Goal: Navigation & Orientation: Understand site structure

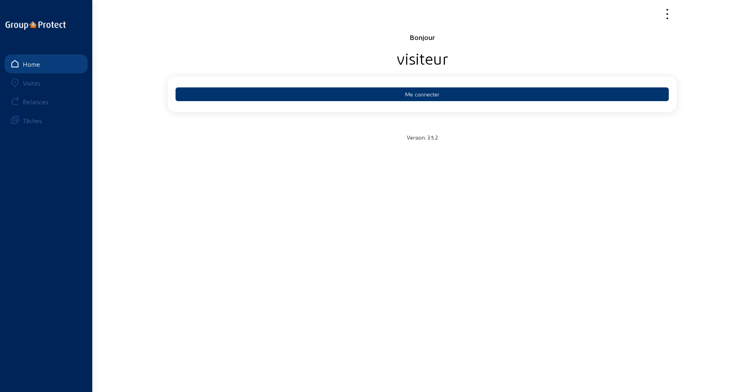
click at [571, 259] on main "Bonjour visiteur Me connecter Version: 3.5.2 Home Visites Relances Tâches" at bounding box center [377, 184] width 754 height 369
click at [213, 148] on div "Bonjour visiteur Me connecter Version: 3.5.2" at bounding box center [422, 75] width 518 height 151
click at [304, 377] on body "Bonjour visiteur Me connecter Version: 3.5.2 Home Visites Relances Tâches" at bounding box center [377, 196] width 754 height 392
click at [443, 346] on main "Bonjour visiteur Me connecter Version: 3.5.2 Home Visites Relances Tâches" at bounding box center [377, 184] width 754 height 369
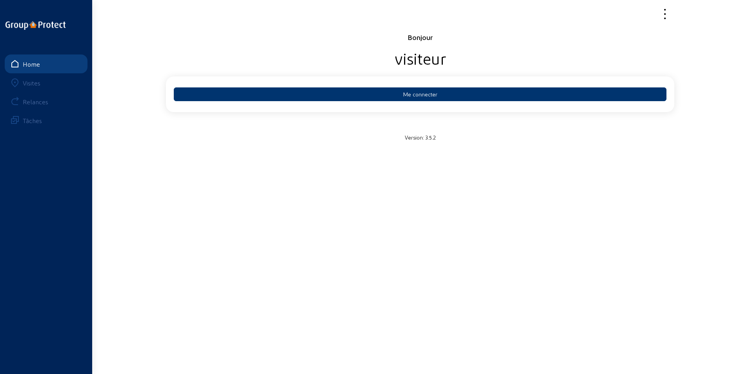
click at [258, 204] on main "Bonjour visiteur Me connecter Version: 3.5.2 Home Visites Relances Tâches" at bounding box center [375, 175] width 750 height 351
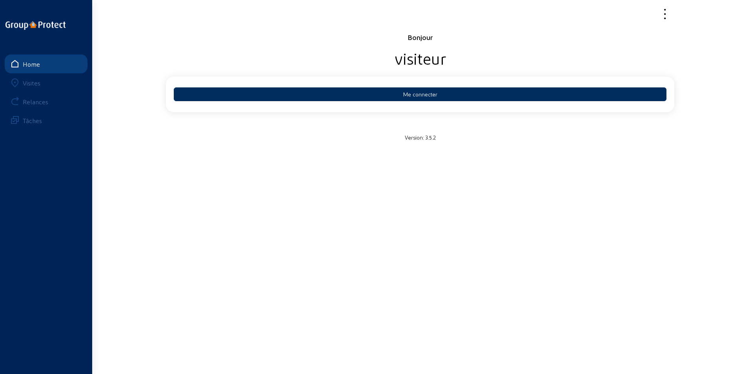
click at [449, 95] on button "Me connecter" at bounding box center [420, 95] width 493 height 14
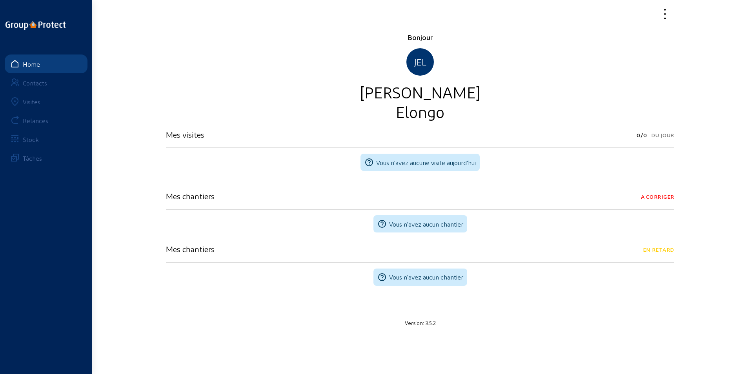
click at [459, 141] on cam-progress-bar-data "Mes visites 0/0 Du jour" at bounding box center [420, 139] width 509 height 18
click at [501, 110] on div "Elongo" at bounding box center [420, 112] width 509 height 20
click at [434, 22] on div at bounding box center [420, 14] width 518 height 18
drag, startPoint x: 571, startPoint y: 327, endPoint x: 566, endPoint y: 328, distance: 5.2
click at [570, 327] on div "Bonjour JEL [PERSON_NAME] Mes visites 0/0 Du jour help_outline Vous n'avez aucu…" at bounding box center [420, 179] width 518 height 303
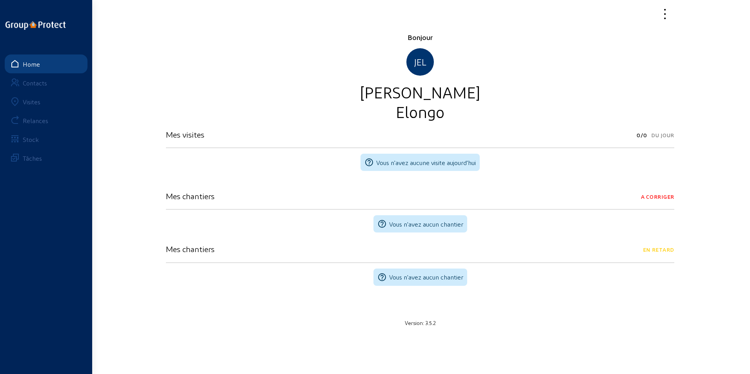
click at [40, 82] on div "Contacts" at bounding box center [35, 82] width 24 height 7
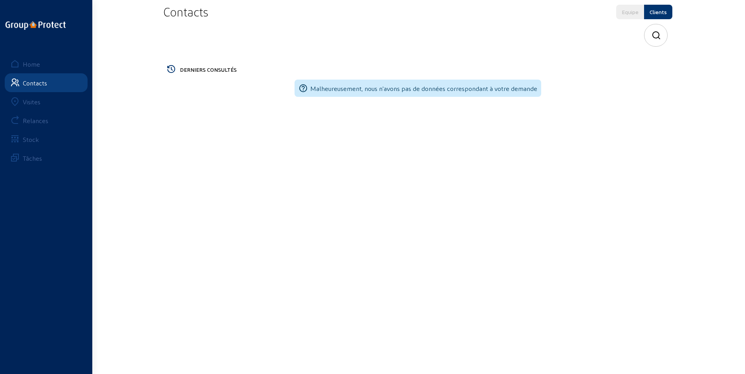
click at [34, 105] on div "Visites" at bounding box center [32, 101] width 18 height 7
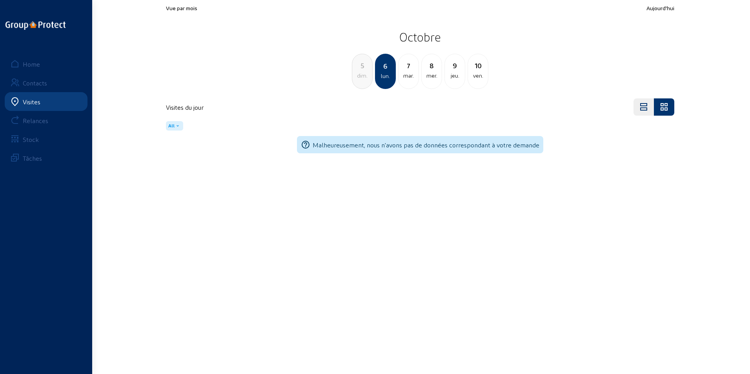
click at [35, 122] on div "Relances" at bounding box center [36, 120] width 26 height 7
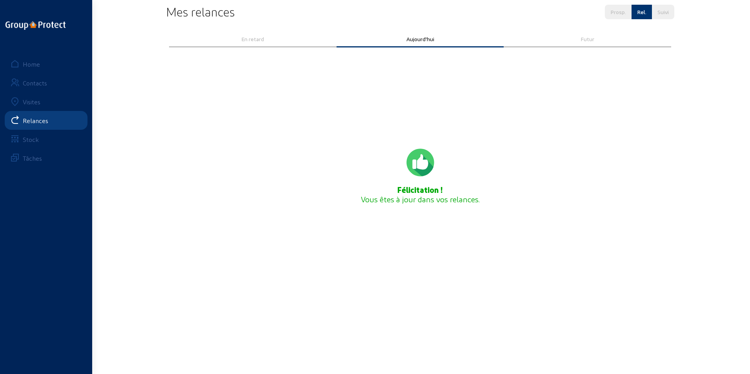
click at [35, 141] on div "Stock" at bounding box center [31, 139] width 16 height 7
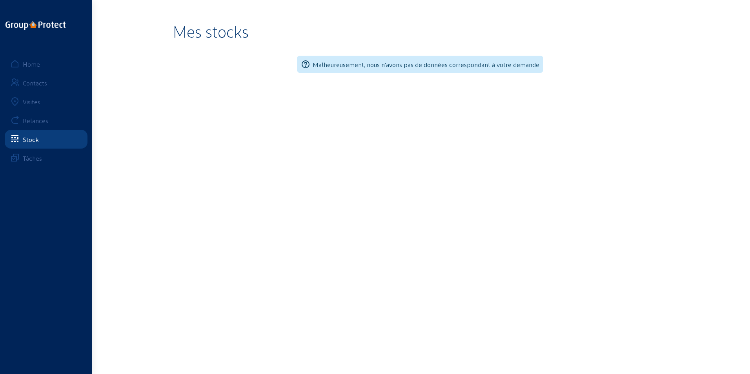
click at [45, 157] on link "Tâches" at bounding box center [46, 158] width 83 height 19
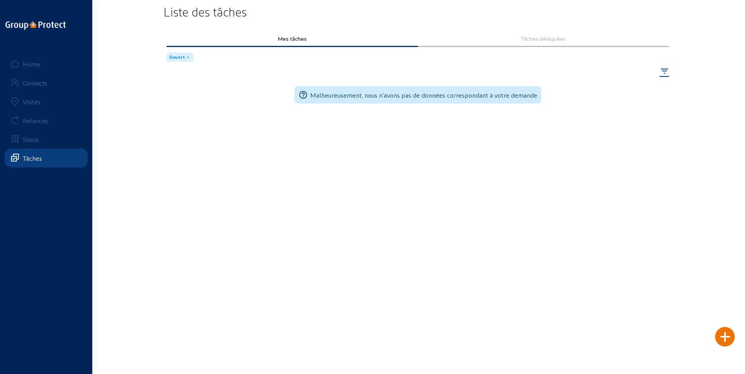
click at [33, 62] on div "Home" at bounding box center [31, 63] width 17 height 7
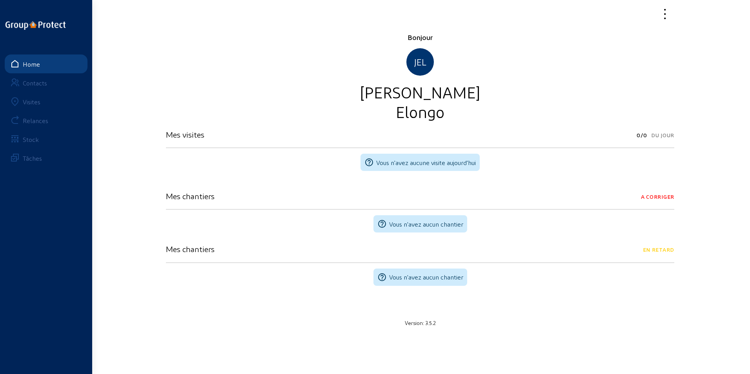
click at [584, 173] on div "help_outline Vous n'avez aucune visite aujourd'hui" at bounding box center [420, 166] width 509 height 24
click at [423, 66] on div "JEL" at bounding box center [420, 61] width 27 height 27
click at [523, 330] on div "Bonjour JEL [PERSON_NAME] Mes visites 0/0 Du jour help_outline Vous n'avez aucu…" at bounding box center [420, 179] width 518 height 303
click at [574, 314] on div "Bonjour JEL [PERSON_NAME] Mes visites 0/0 Du jour help_outline Vous n'avez aucu…" at bounding box center [420, 180] width 509 height 294
